Goal: Information Seeking & Learning: Learn about a topic

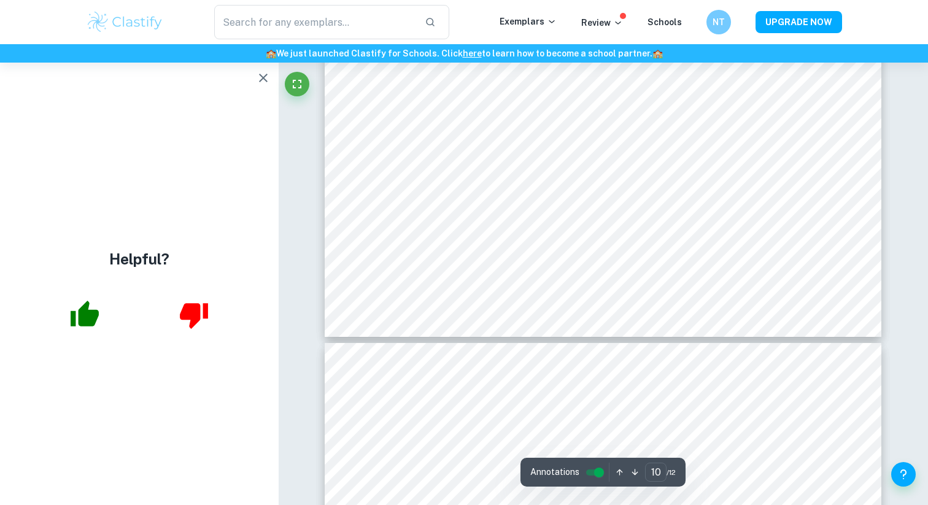
scroll to position [7873, 0]
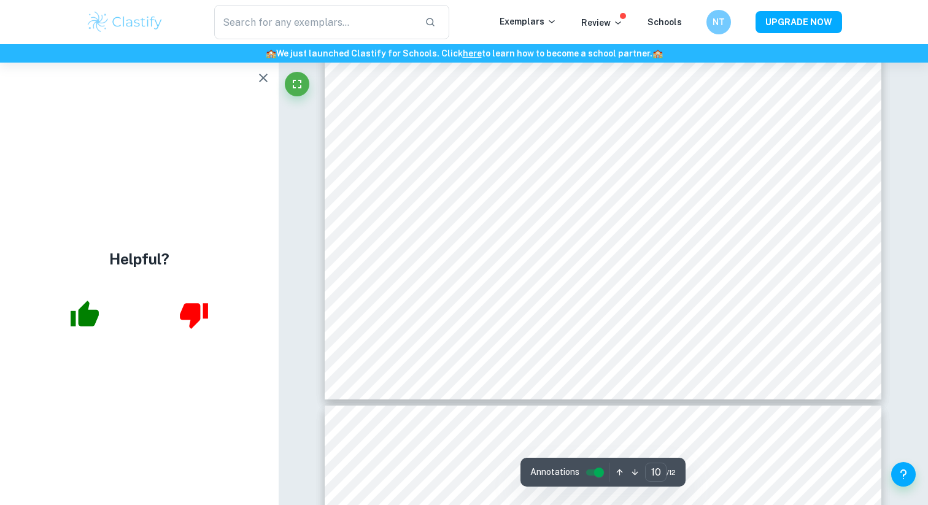
click at [249, 71] on div "Helpful?" at bounding box center [139, 284] width 279 height 442
click at [260, 71] on icon "button" at bounding box center [263, 78] width 15 height 15
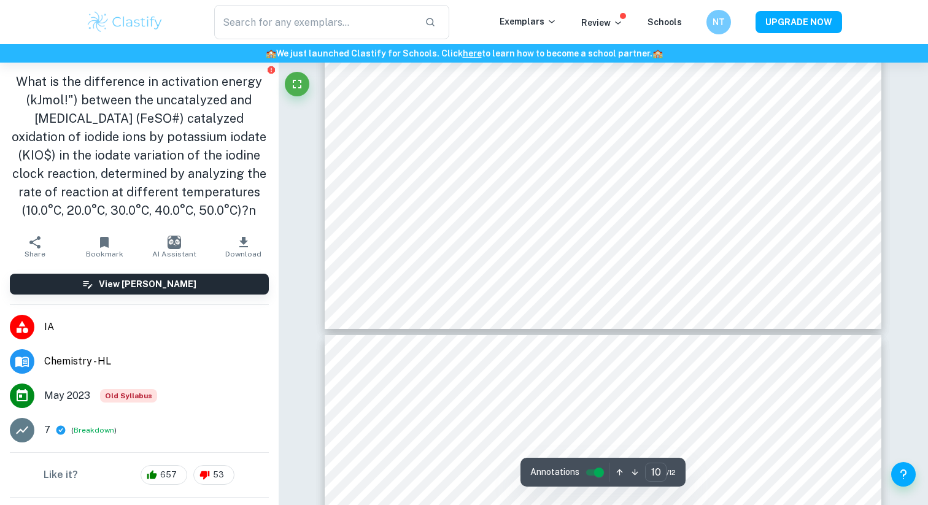
scroll to position [7993, 0]
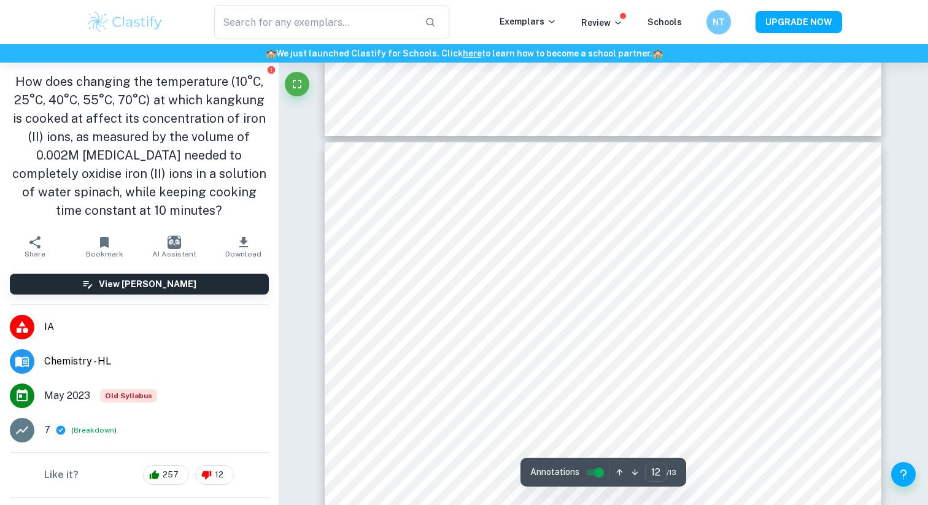
scroll to position [8062, 0]
